Goal: Transaction & Acquisition: Book appointment/travel/reservation

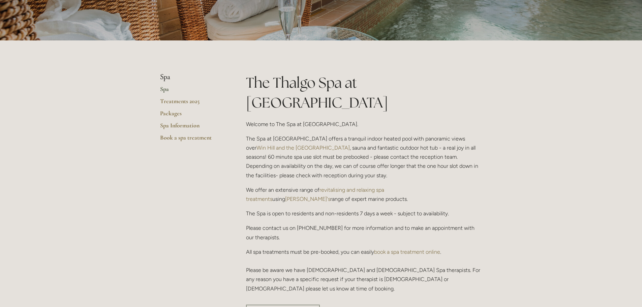
scroll to position [135, 0]
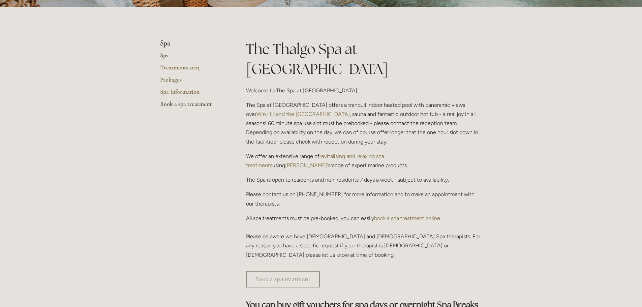
click at [196, 105] on link "Book a spa treatment" at bounding box center [192, 106] width 64 height 12
click at [195, 68] on link "Treatments 2025" at bounding box center [192, 70] width 64 height 12
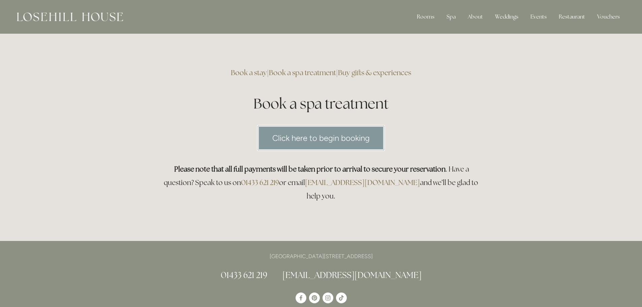
click at [343, 141] on link "Click here to begin booking" at bounding box center [321, 138] width 128 height 26
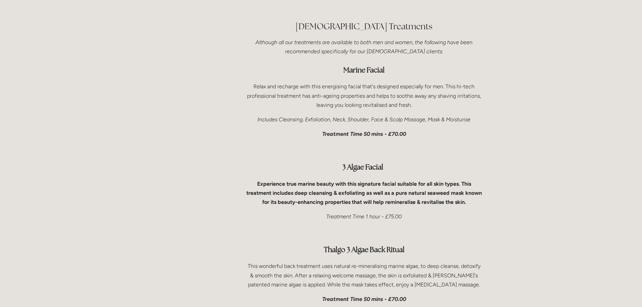
scroll to position [1887, 0]
